Goal: Task Accomplishment & Management: Complete application form

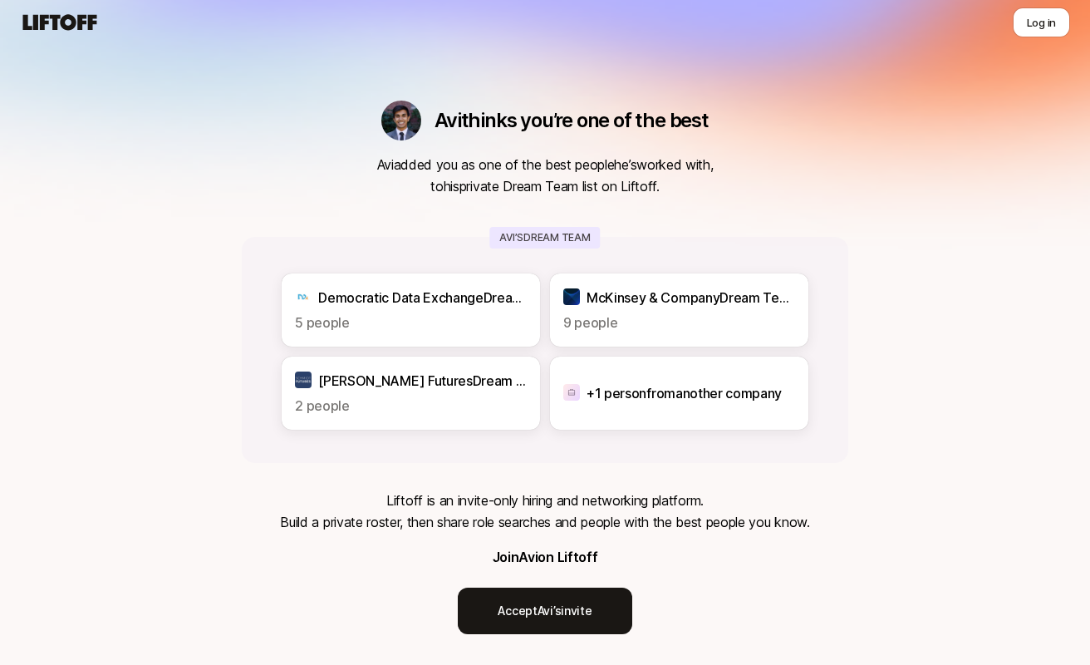
scroll to position [8, 0]
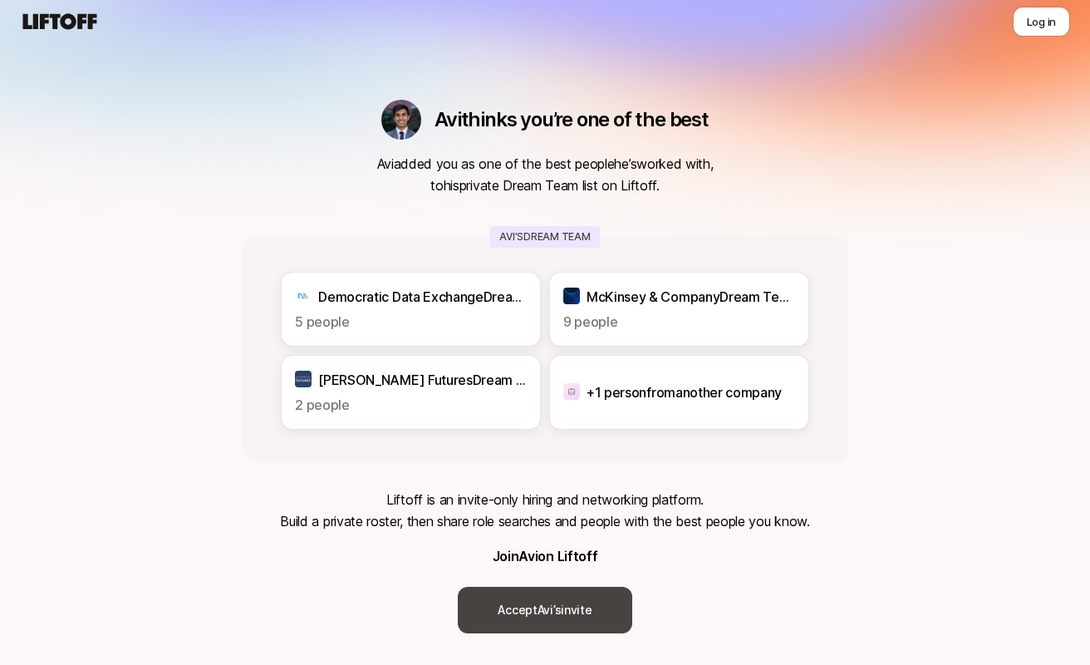
click at [576, 603] on link "Accept [PERSON_NAME]’s invite" at bounding box center [545, 610] width 174 height 47
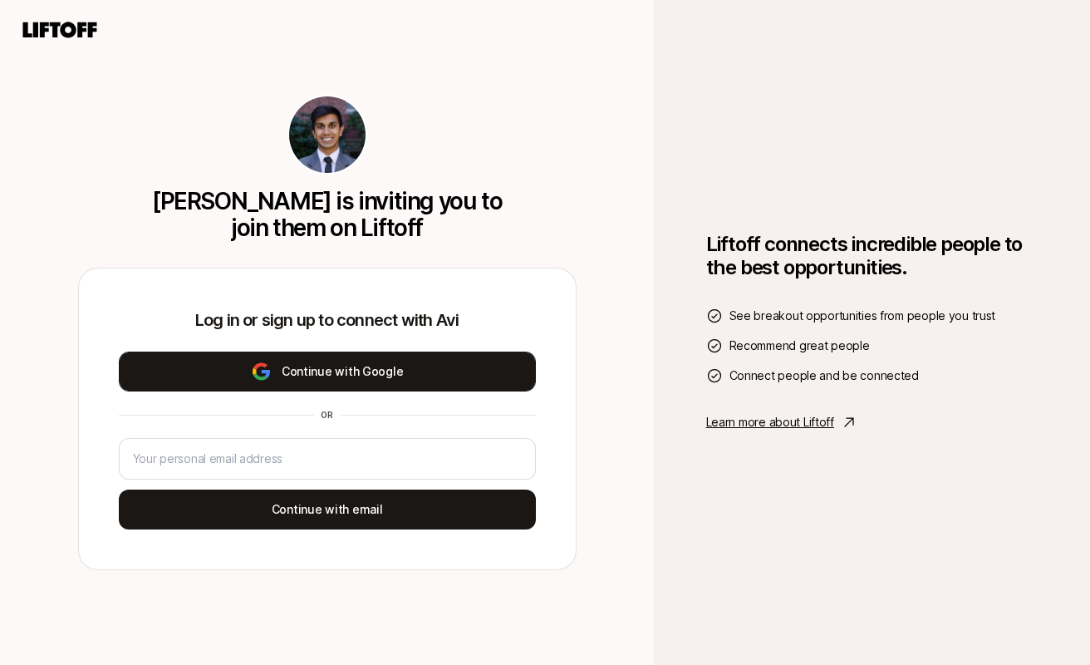
click at [440, 382] on button "Continue with Google" at bounding box center [327, 371] width 417 height 40
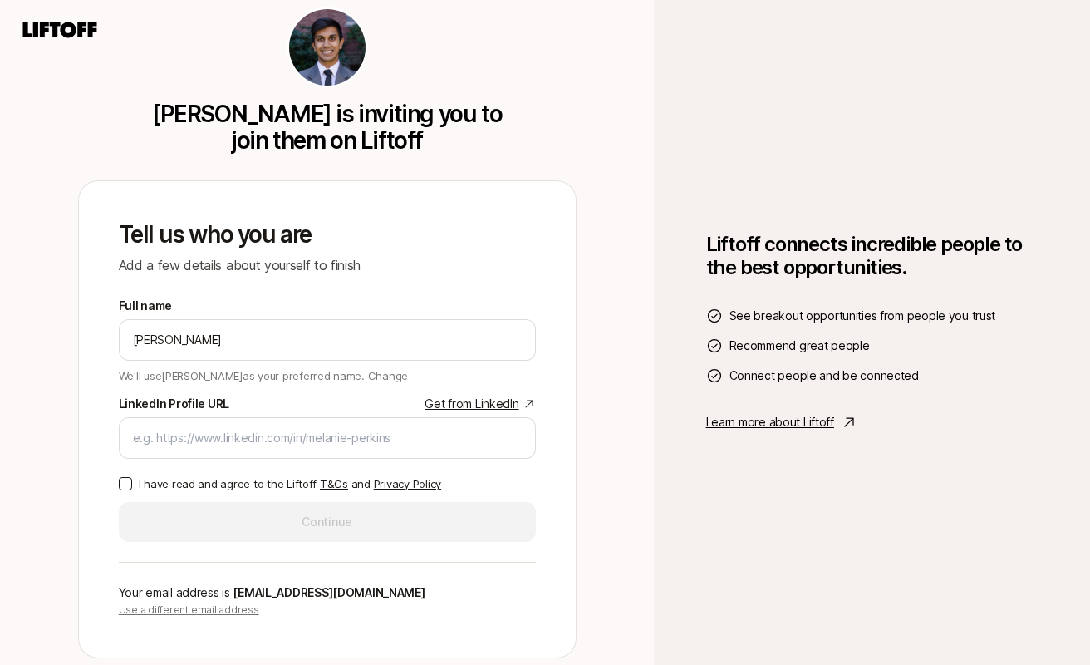
click at [497, 404] on link "Get from LinkedIn" at bounding box center [480, 404] width 111 height 20
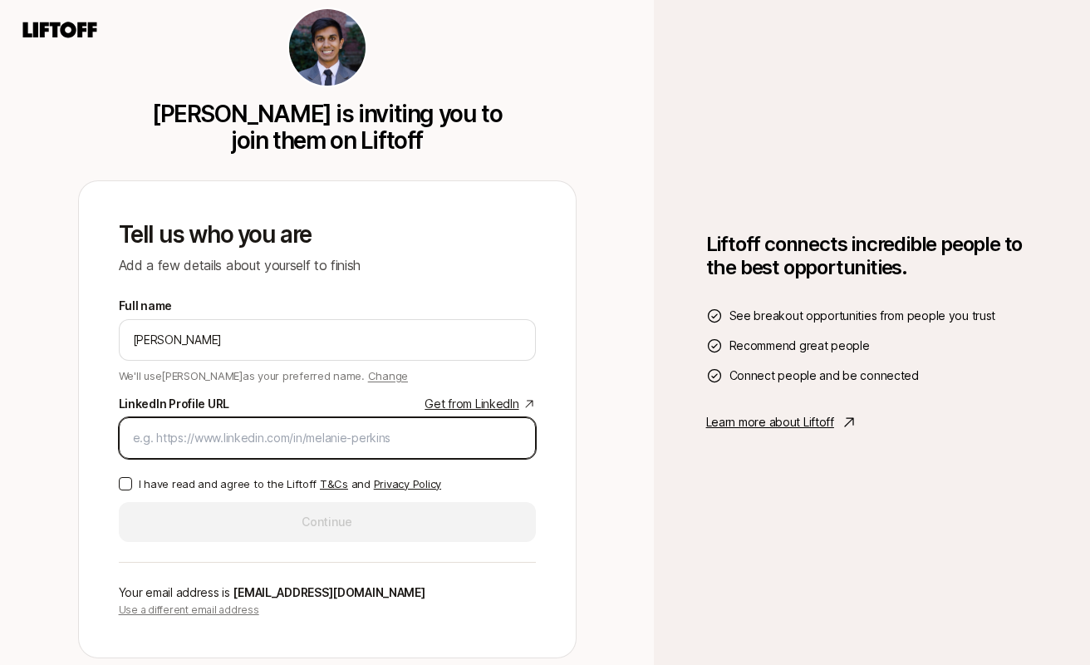
click at [344, 433] on input "LinkedIn Profile URL Get from LinkedIn" at bounding box center [327, 438] width 389 height 20
paste input "[URL][DOMAIN_NAME]"
type input "[URL][DOMAIN_NAME]"
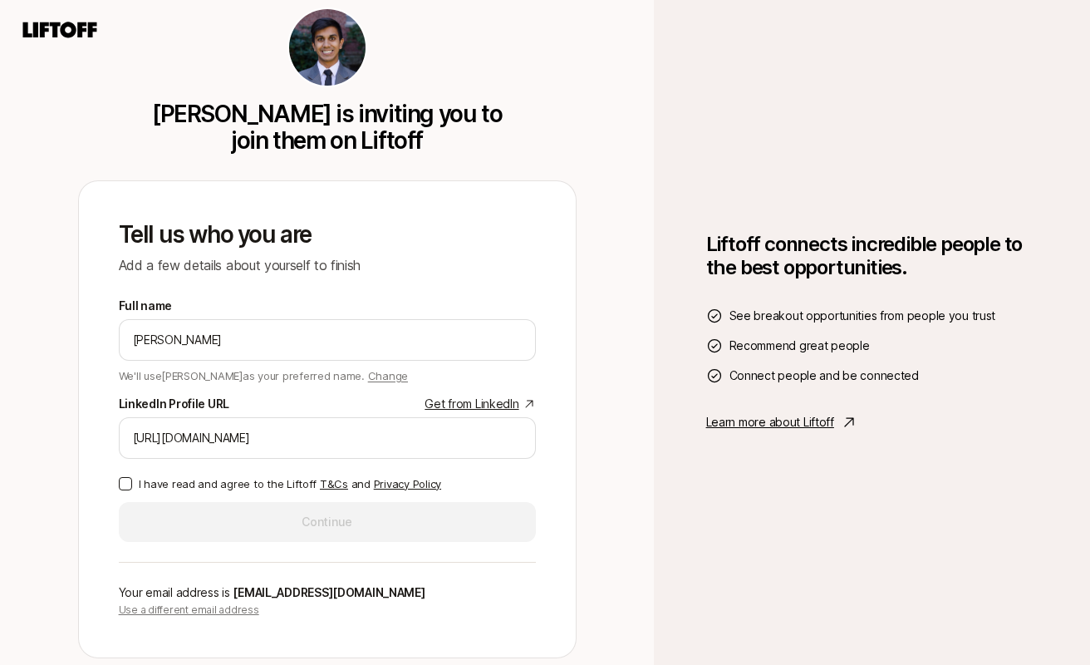
click at [116, 479] on div "Tell us who you are Add a few details about yourself to finish Full name [PERSO…" at bounding box center [327, 419] width 497 height 476
click at [123, 483] on button "I have read and agree to the Liftoff T&Cs and Privacy Policy" at bounding box center [125, 483] width 13 height 13
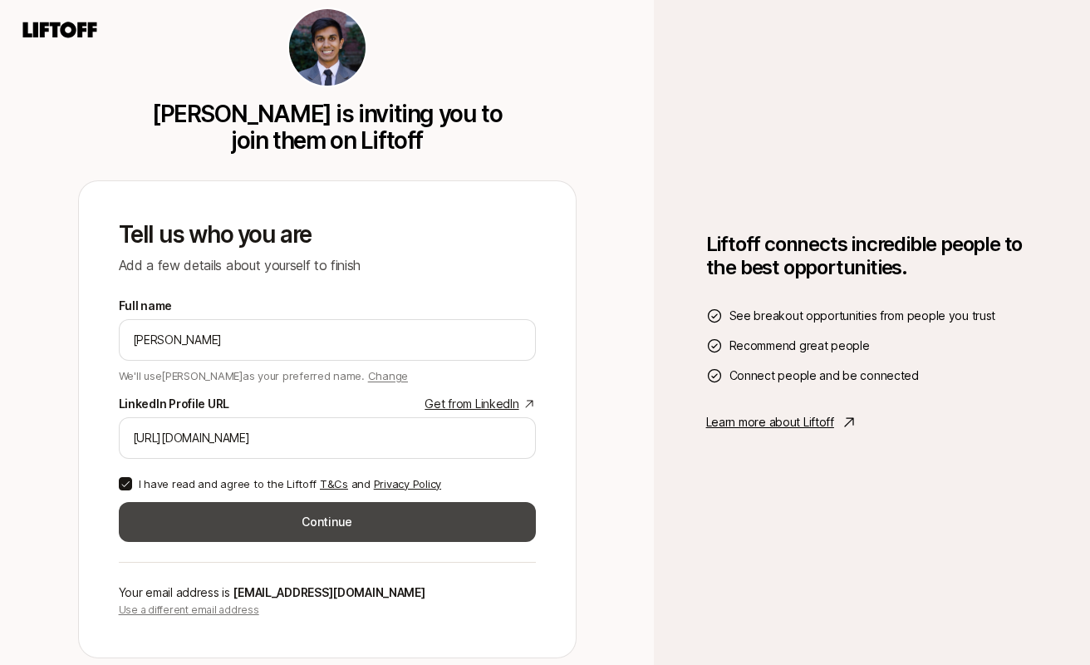
click at [214, 522] on button "Continue" at bounding box center [327, 522] width 417 height 40
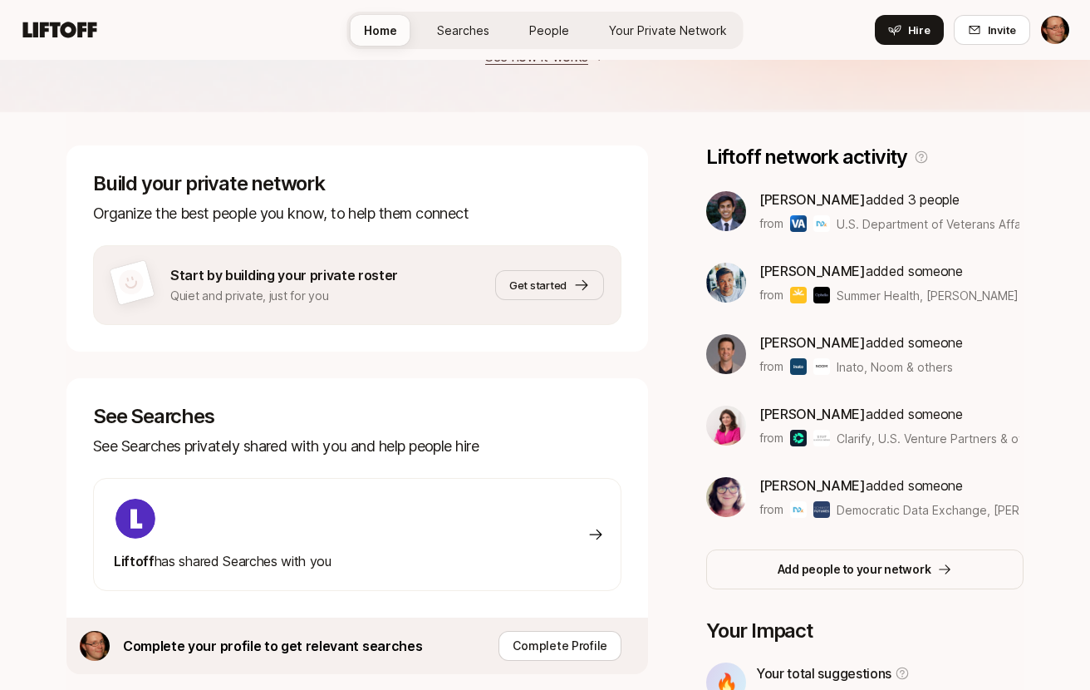
scroll to position [174, 0]
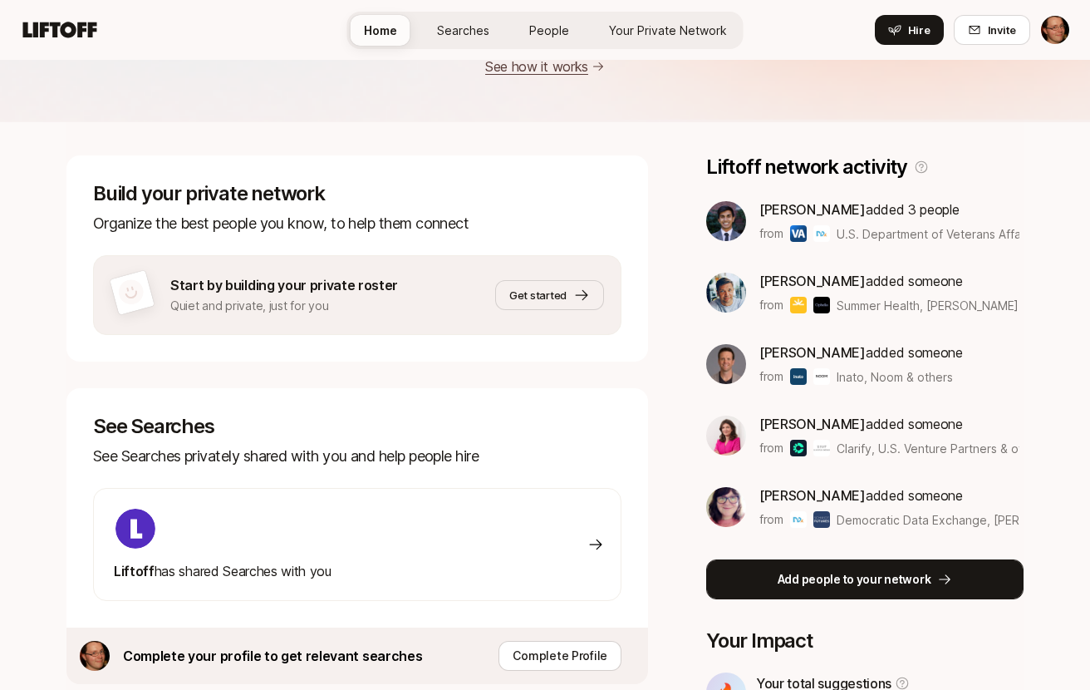
click at [835, 584] on p "Add people to your network" at bounding box center [855, 579] width 154 height 20
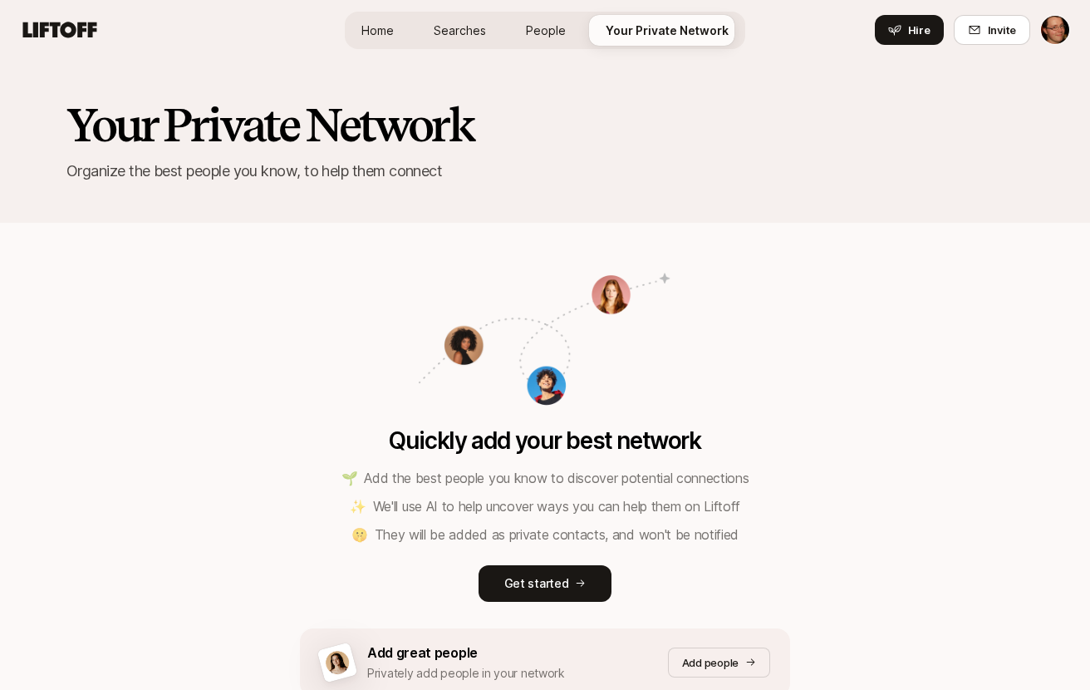
click at [391, 28] on span "Home" at bounding box center [377, 30] width 32 height 17
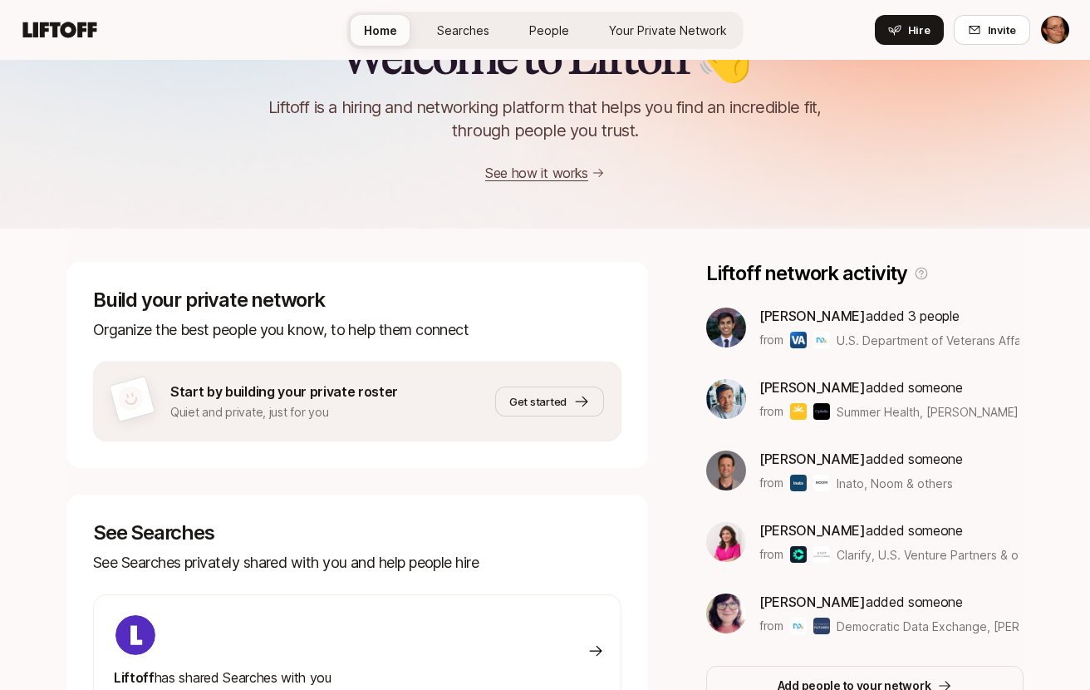
scroll to position [80, 0]
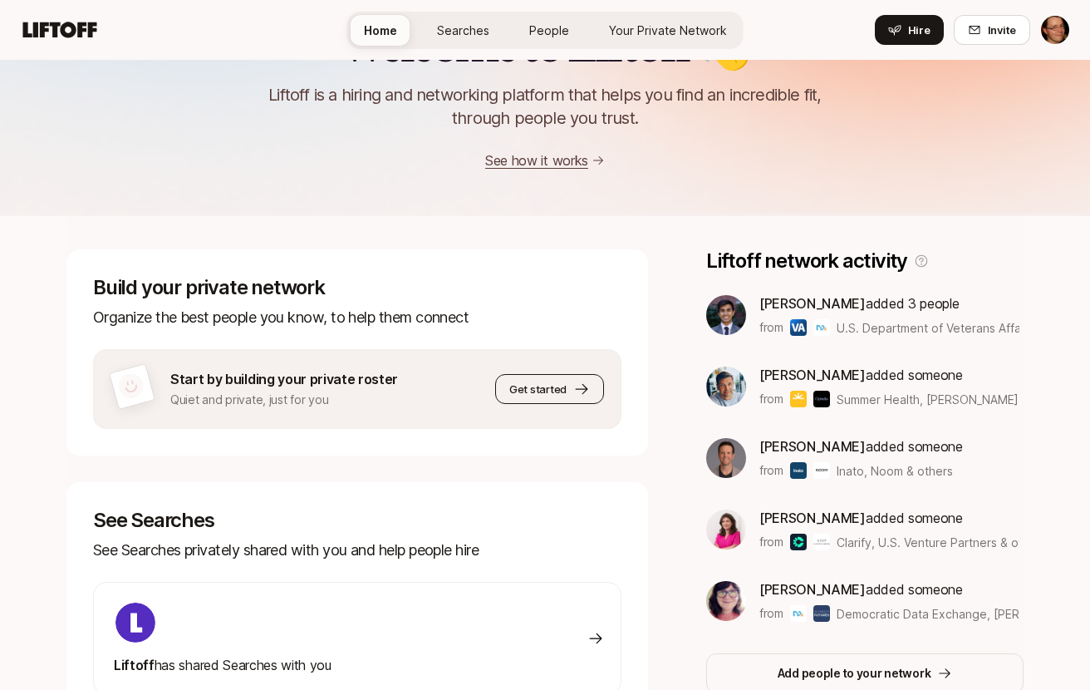
click at [546, 398] on button "Get started" at bounding box center [549, 389] width 109 height 30
